Goal: Information Seeking & Learning: Learn about a topic

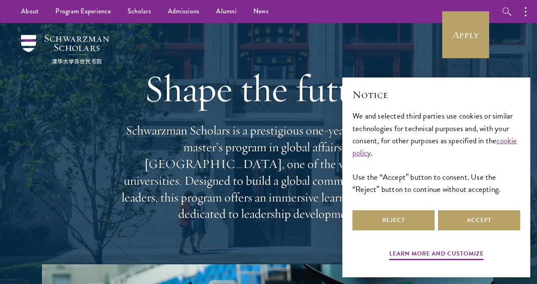
scroll to position [1, 0]
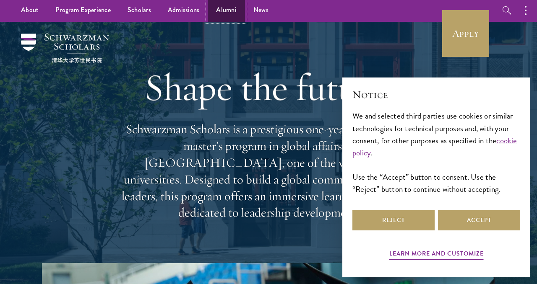
click at [223, 8] on link "Alumni" at bounding box center [226, 10] width 37 height 23
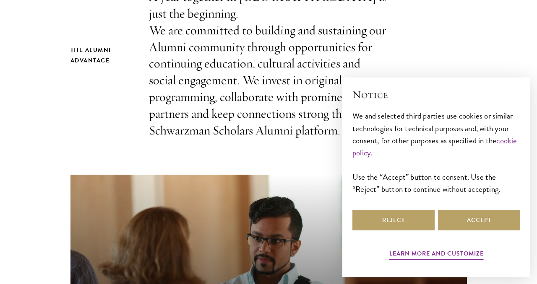
scroll to position [332, 0]
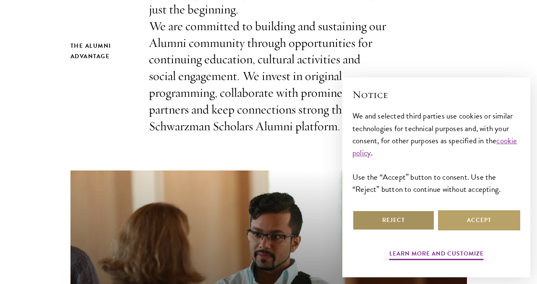
click at [383, 215] on button "Reject" at bounding box center [393, 220] width 82 height 20
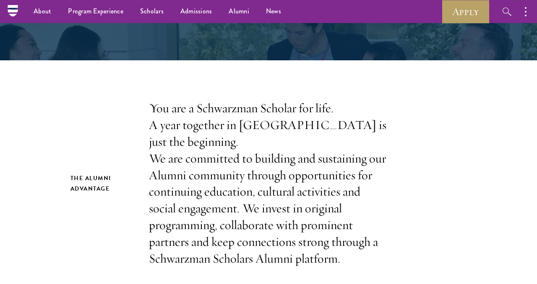
scroll to position [0, 0]
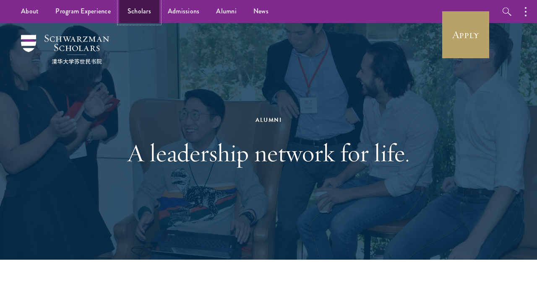
click at [137, 13] on link "Scholars" at bounding box center [139, 11] width 40 height 23
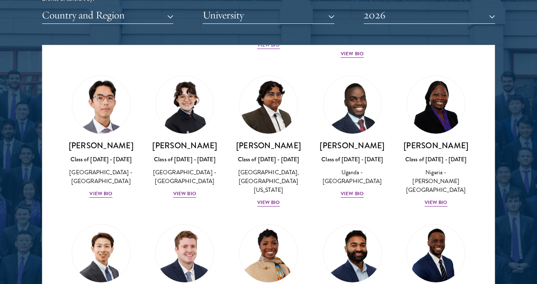
scroll to position [177, 0]
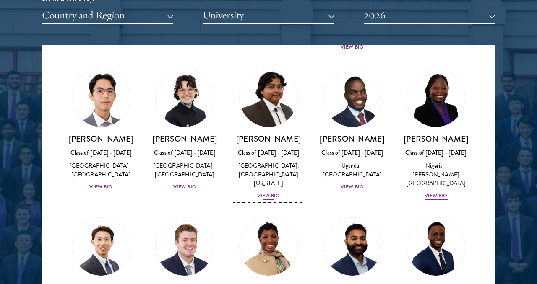
click at [275, 110] on img at bounding box center [268, 98] width 64 height 64
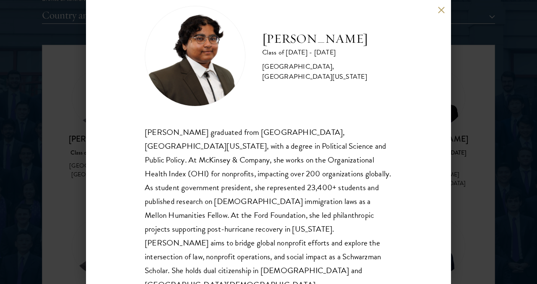
scroll to position [24, 0]
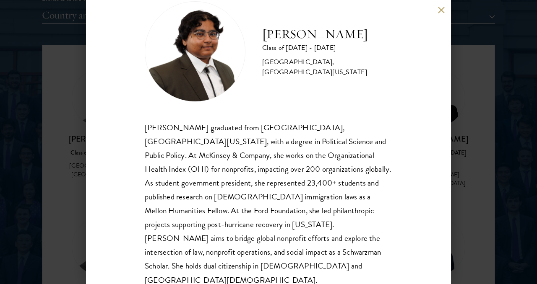
click at [440, 8] on button at bounding box center [440, 9] width 7 height 7
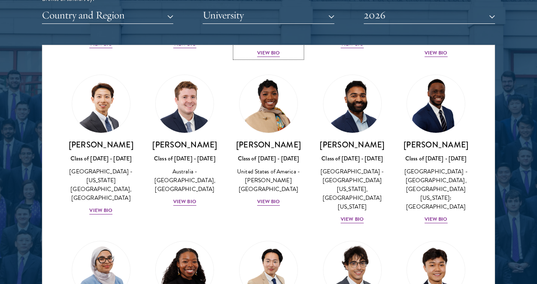
scroll to position [324, 0]
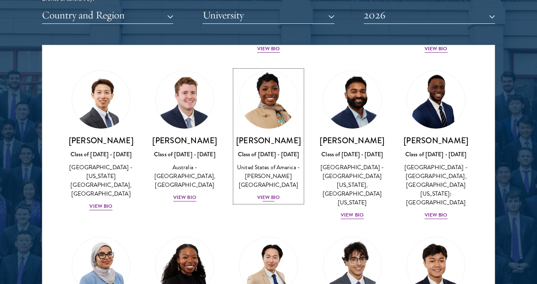
click at [273, 194] on div "View Bio" at bounding box center [268, 198] width 23 height 8
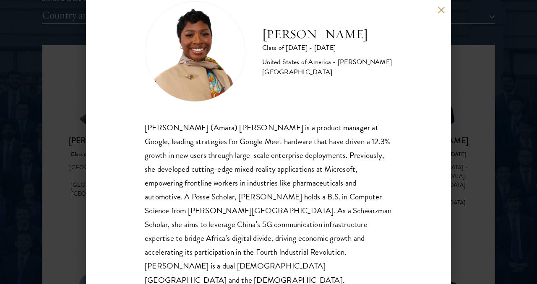
scroll to position [24, 0]
click at [444, 9] on button at bounding box center [440, 9] width 7 height 7
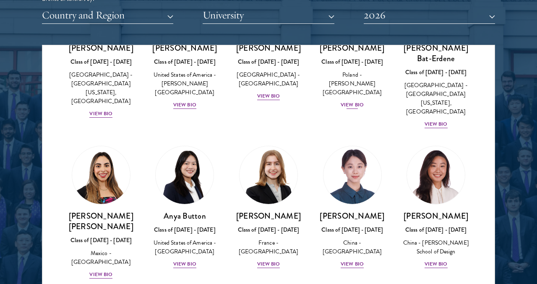
scroll to position [590, 0]
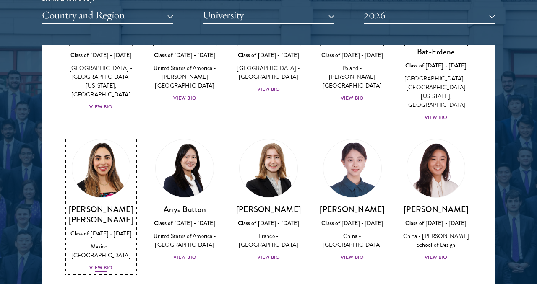
click at [99, 264] on div "View Bio" at bounding box center [100, 268] width 23 height 8
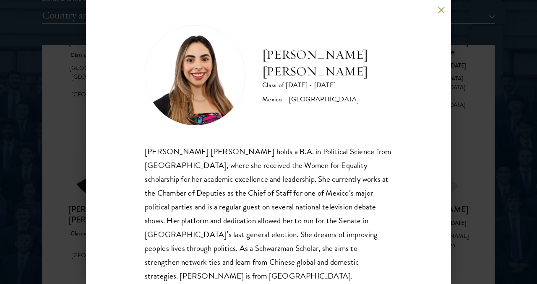
click at [443, 10] on button at bounding box center [440, 9] width 7 height 7
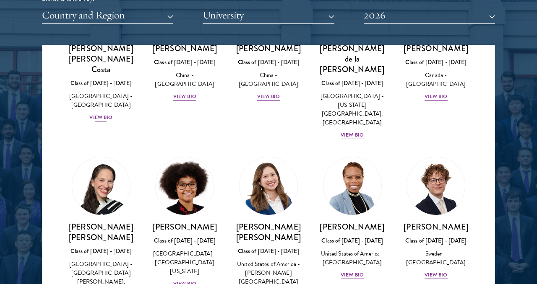
scroll to position [1071, 0]
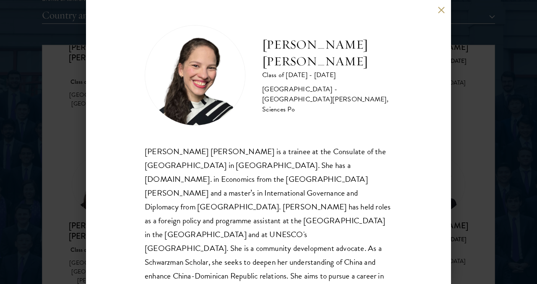
click at [441, 14] on div "Daniela Espinal Fondeur Class of 2025 - 2026 Dominican Republic - Universidad A…" at bounding box center [268, 142] width 365 height 284
click at [444, 8] on button at bounding box center [440, 9] width 7 height 7
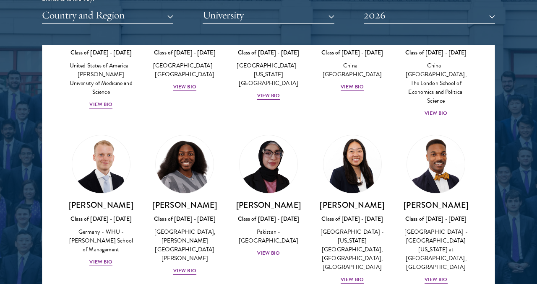
scroll to position [1611, 0]
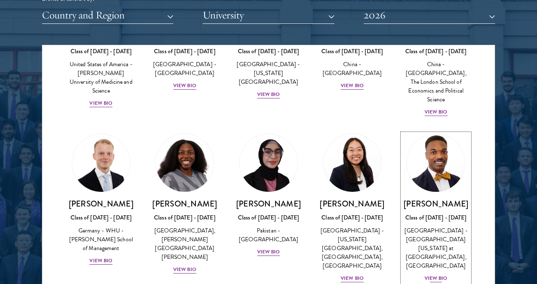
click at [432, 275] on div "View Bio" at bounding box center [435, 279] width 23 height 8
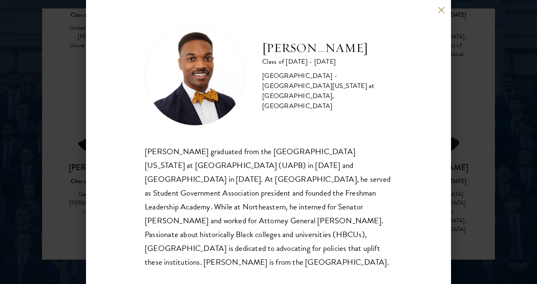
scroll to position [1077, 0]
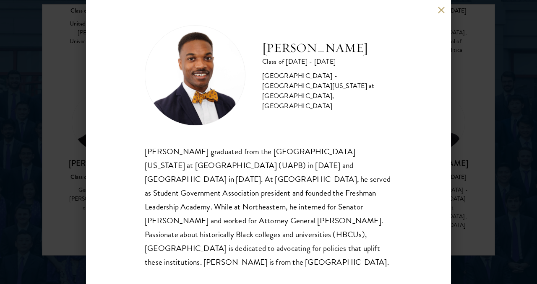
click at [434, 11] on div "Leon Jones Class of 2025 - 2026 United States of America - University of Arkans…" at bounding box center [268, 142] width 365 height 284
click at [439, 11] on button at bounding box center [440, 9] width 7 height 7
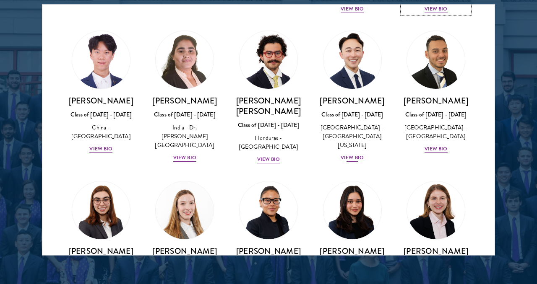
scroll to position [1842, 0]
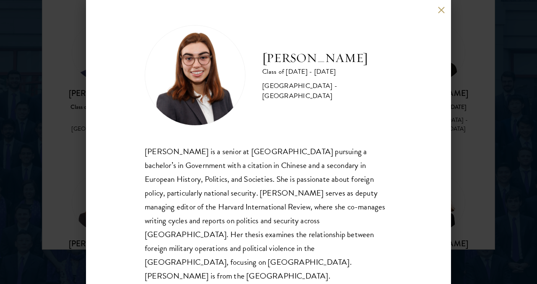
scroll to position [1085, 0]
click at [442, 10] on button at bounding box center [440, 9] width 7 height 7
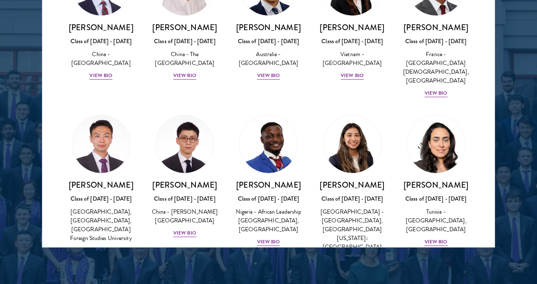
scroll to position [2533, 0]
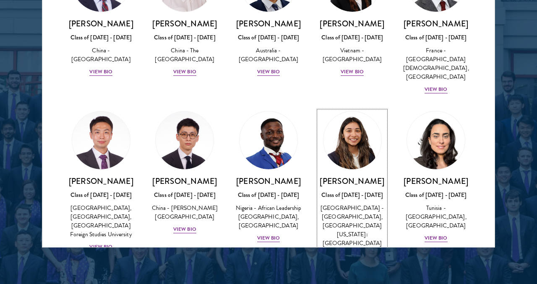
click at [356, 252] on div "View Bio" at bounding box center [351, 256] width 23 height 8
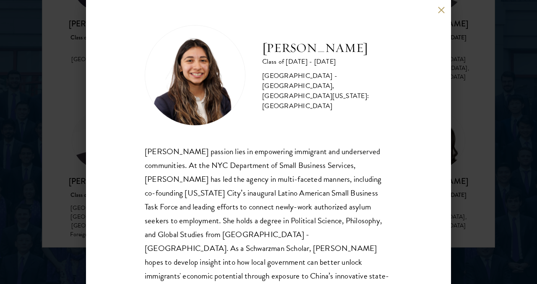
click at [440, 12] on button at bounding box center [440, 9] width 7 height 7
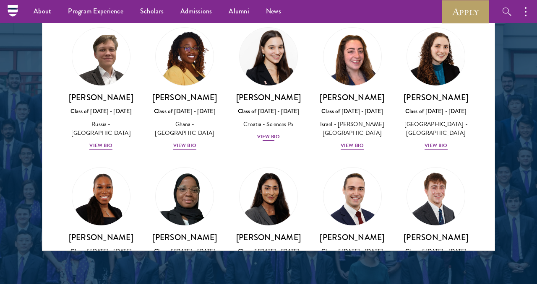
scroll to position [3335, 0]
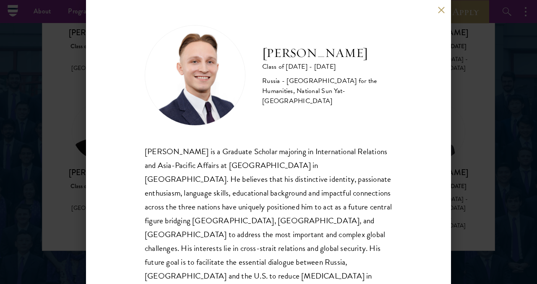
click at [438, 11] on button at bounding box center [440, 9] width 7 height 7
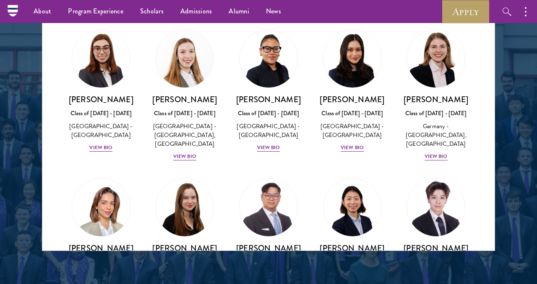
scroll to position [1984, 0]
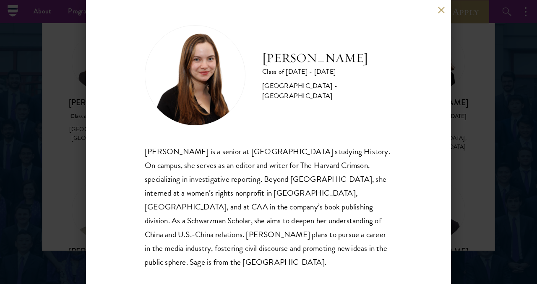
click at [441, 13] on button at bounding box center [440, 9] width 7 height 7
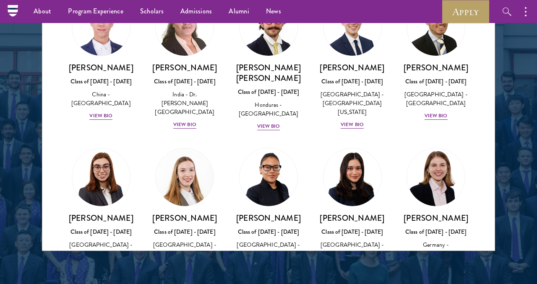
scroll to position [1865, 0]
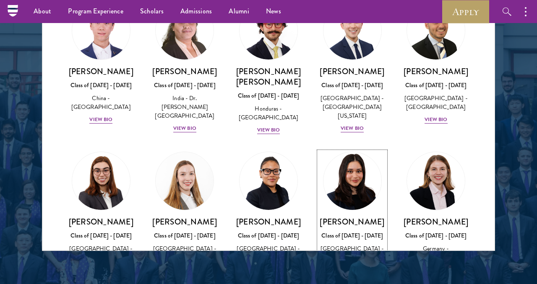
click at [348, 266] on div "View Bio" at bounding box center [351, 270] width 23 height 8
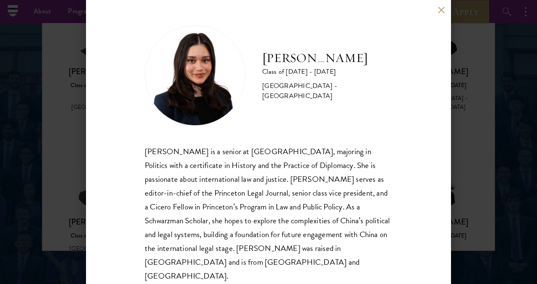
click at [445, 15] on div "Diya Kraybill Class of 2025 - 2026 United States of America - Princeton Univers…" at bounding box center [268, 142] width 365 height 284
click at [442, 15] on div "Diya Kraybill Class of 2025 - 2026 United States of America - Princeton Univers…" at bounding box center [268, 142] width 365 height 284
click at [441, 11] on button at bounding box center [440, 9] width 7 height 7
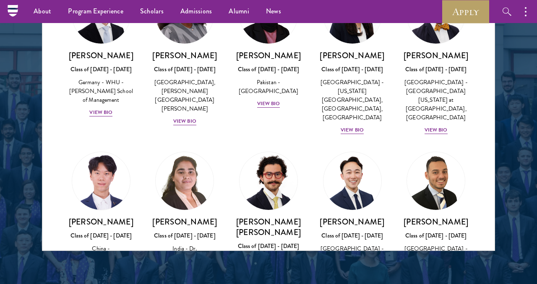
scroll to position [1712, 0]
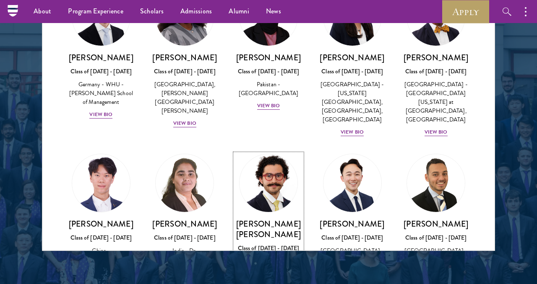
click at [264, 279] on div "View Bio" at bounding box center [268, 283] width 23 height 8
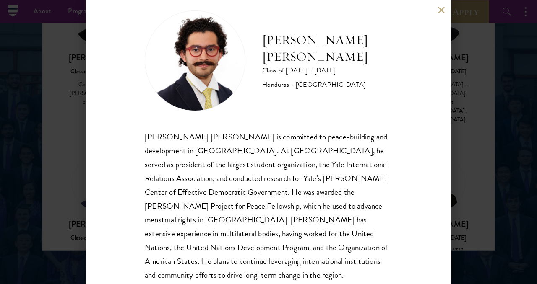
scroll to position [19, 0]
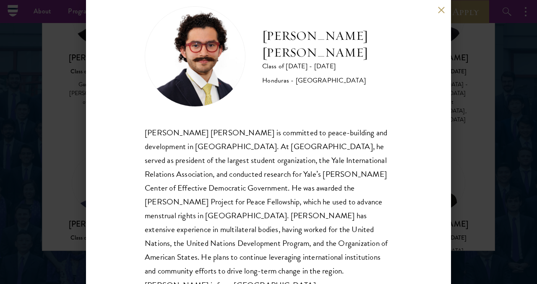
click at [440, 12] on button at bounding box center [440, 9] width 7 height 7
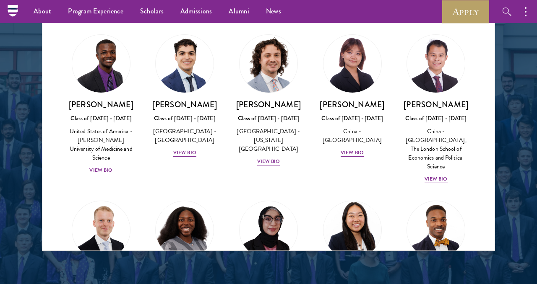
scroll to position [1530, 0]
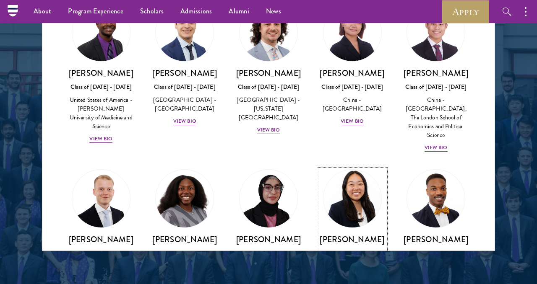
click at [352, 234] on div "Galen Jiang Class of 2025 - 2026 United States of America - California State Un…" at bounding box center [352, 276] width 67 height 85
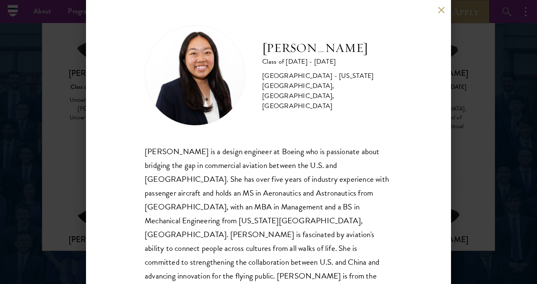
click at [438, 10] on button at bounding box center [440, 9] width 7 height 7
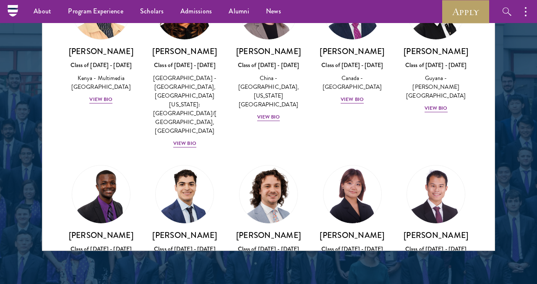
scroll to position [1367, 0]
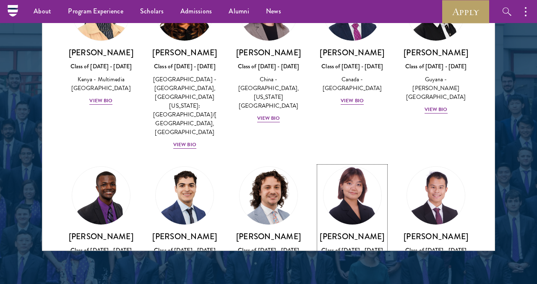
click at [351, 281] on div "View Bio" at bounding box center [351, 285] width 23 height 8
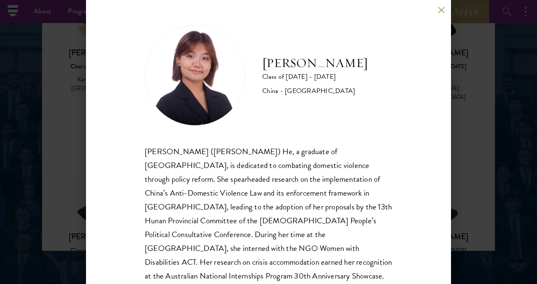
click at [442, 9] on button at bounding box center [440, 9] width 7 height 7
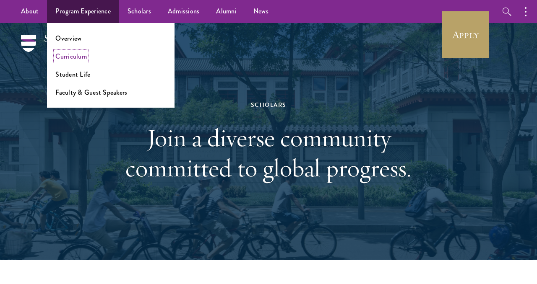
click at [79, 56] on link "Curriculum" at bounding box center [70, 57] width 31 height 10
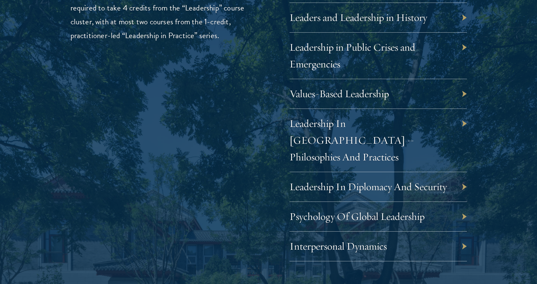
scroll to position [1478, 0]
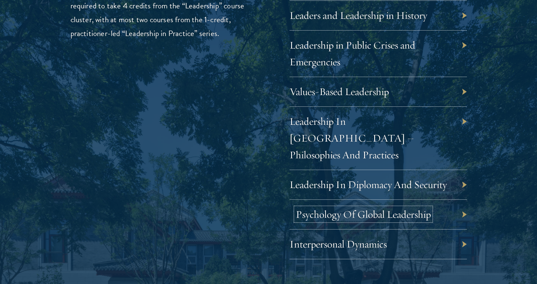
click at [350, 208] on link "Psychology Of Global Leadership" at bounding box center [363, 214] width 135 height 13
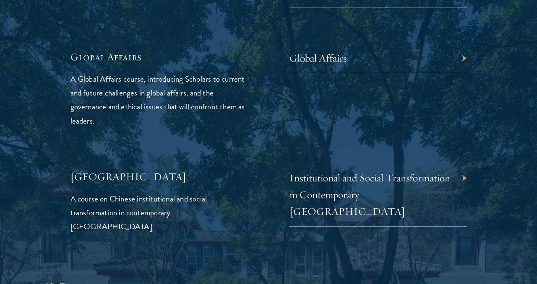
scroll to position [2020, 0]
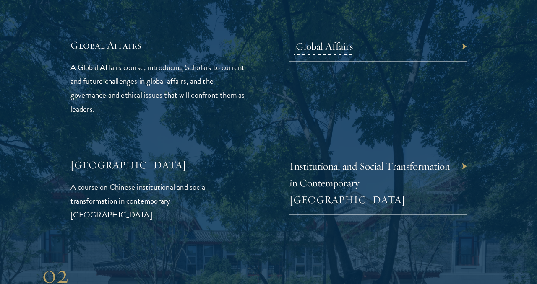
click at [318, 40] on link "Global Affairs" at bounding box center [324, 46] width 57 height 13
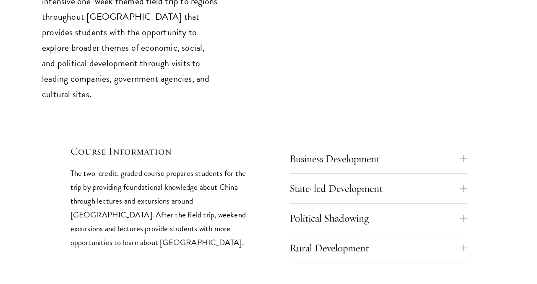
scroll to position [3592, 0]
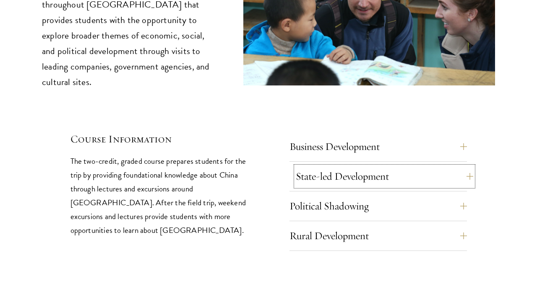
click at [337, 166] on button "State-led Development" at bounding box center [384, 176] width 177 height 20
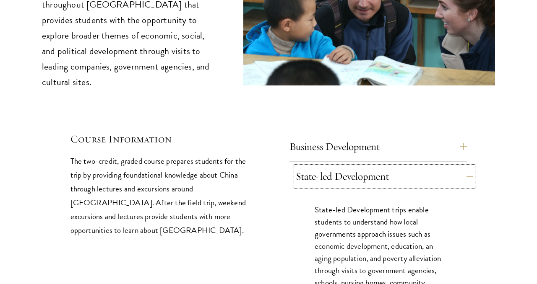
click at [337, 166] on button "State-led Development" at bounding box center [384, 176] width 177 height 20
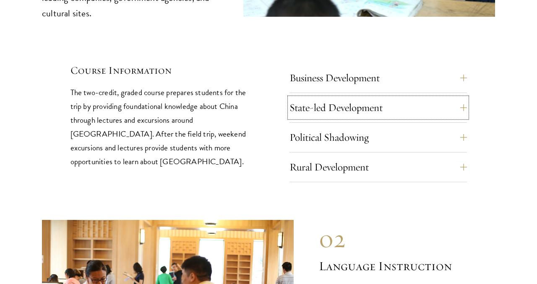
scroll to position [3664, 0]
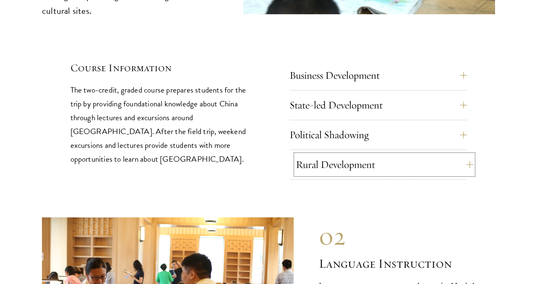
click at [334, 155] on button "Rural Development" at bounding box center [384, 165] width 177 height 20
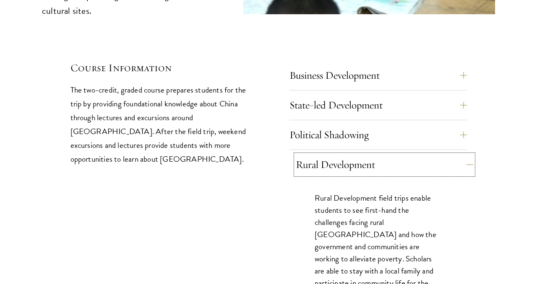
click at [334, 155] on button "Rural Development" at bounding box center [384, 165] width 177 height 20
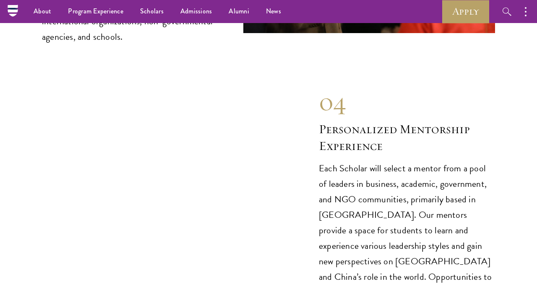
scroll to position [4277, 0]
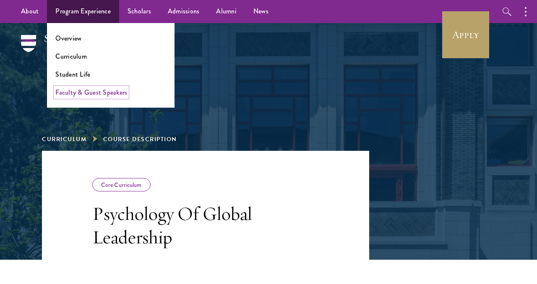
click at [83, 92] on link "Faculty & Guest Speakers" at bounding box center [91, 93] width 72 height 10
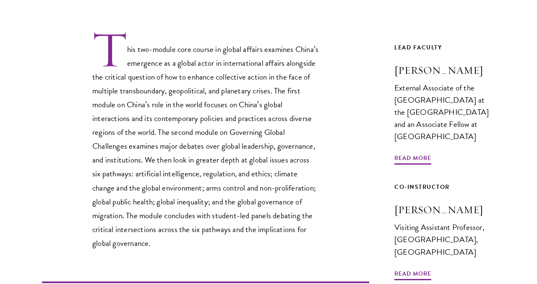
scroll to position [262, 0]
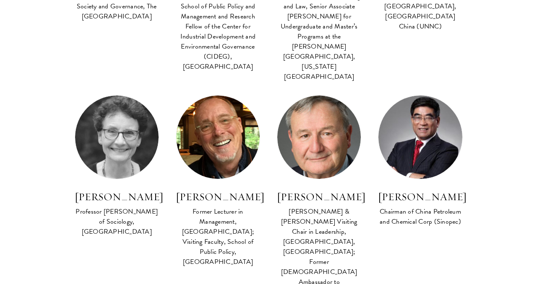
scroll to position [694, 0]
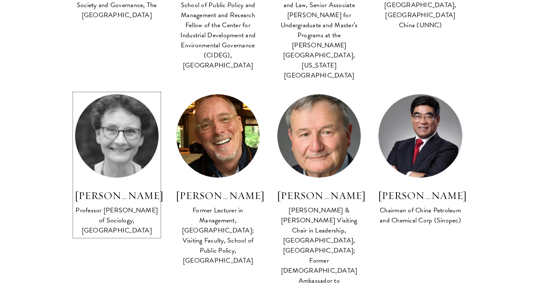
click at [106, 189] on h3 "[PERSON_NAME]" at bounding box center [117, 196] width 84 height 14
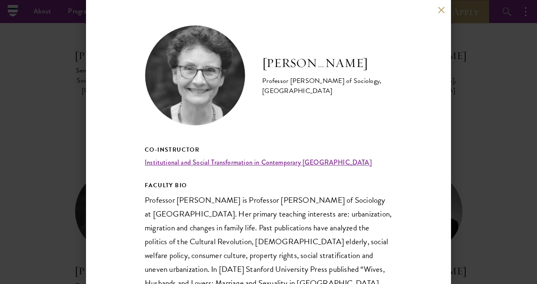
scroll to position [597, 0]
click at [442, 12] on button at bounding box center [440, 9] width 7 height 7
